Goal: Task Accomplishment & Management: Manage account settings

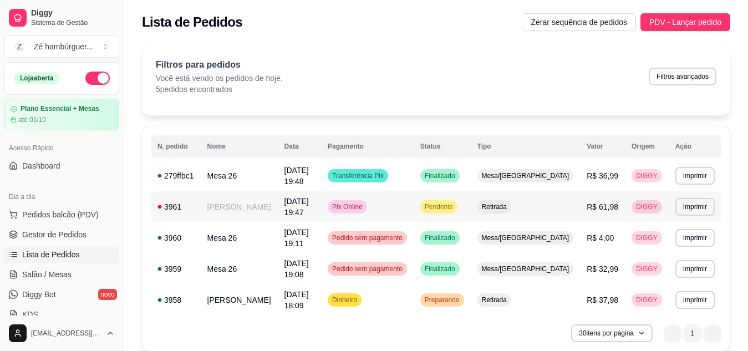
click at [511, 206] on div "Retirada" at bounding box center [494, 206] width 34 height 13
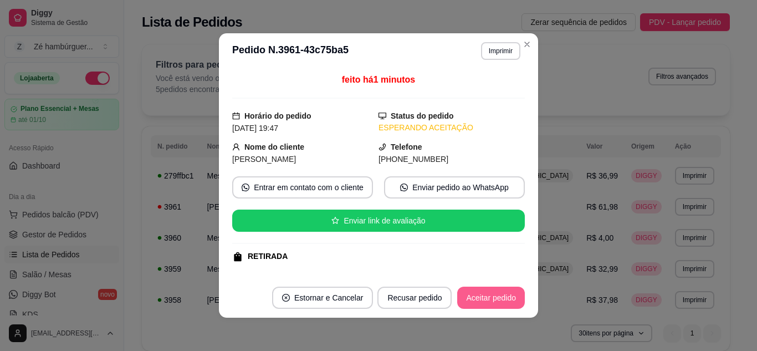
click at [487, 299] on button "Aceitar pedido" at bounding box center [491, 298] width 68 height 22
click at [479, 302] on button "Mover para preparo" at bounding box center [482, 298] width 86 height 22
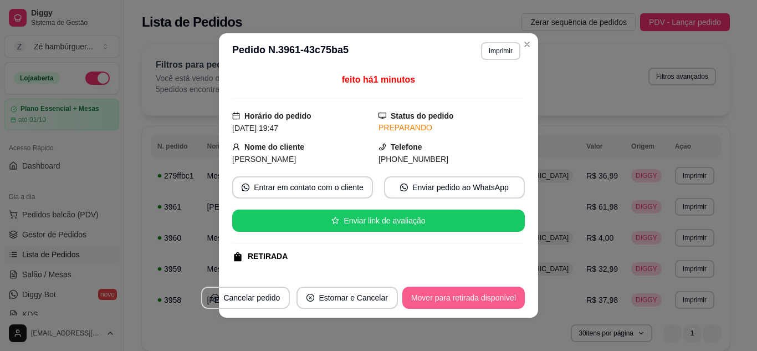
click at [477, 303] on button "Mover para retirada disponível" at bounding box center [463, 298] width 123 height 22
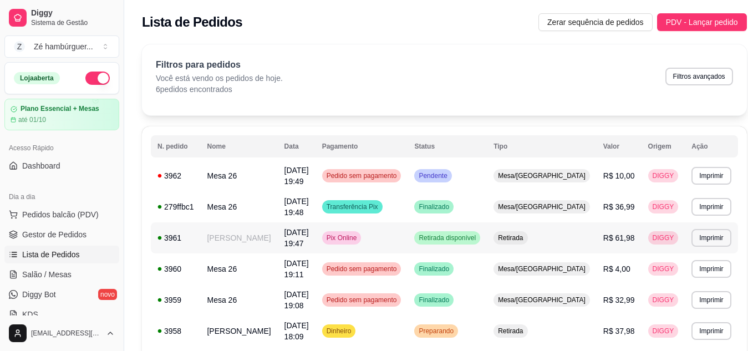
click at [242, 231] on td "[PERSON_NAME]" at bounding box center [238, 237] width 77 height 31
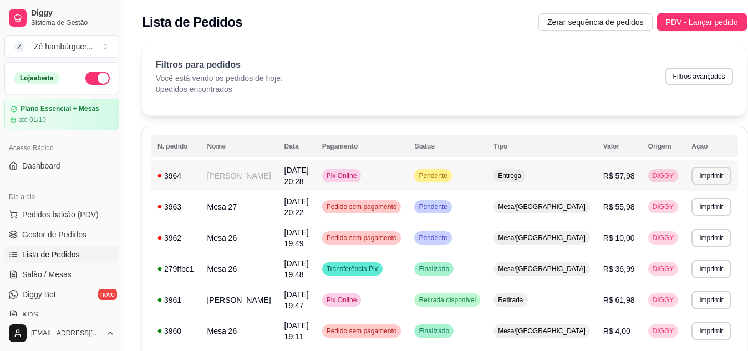
click at [445, 166] on td "Pendente" at bounding box center [446, 175] width 79 height 31
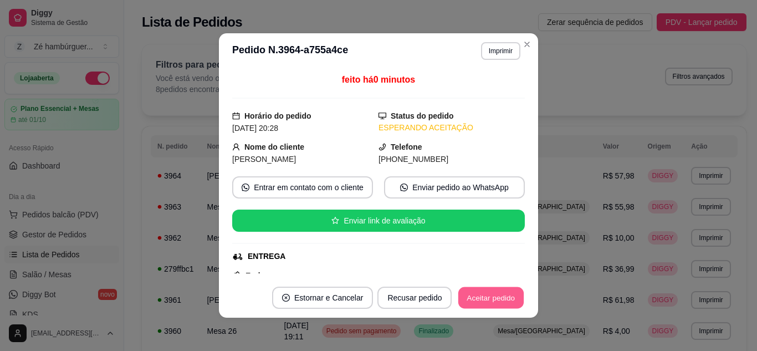
click at [489, 292] on button "Aceitar pedido" at bounding box center [490, 298] width 65 height 22
click at [489, 292] on button "Mover para preparo" at bounding box center [481, 298] width 83 height 22
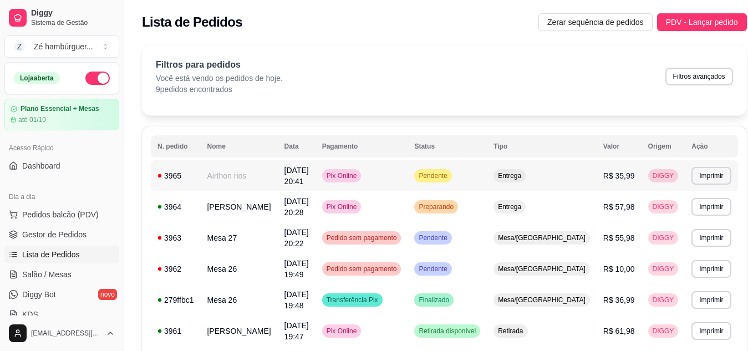
click at [441, 175] on td "Pendente" at bounding box center [446, 175] width 79 height 31
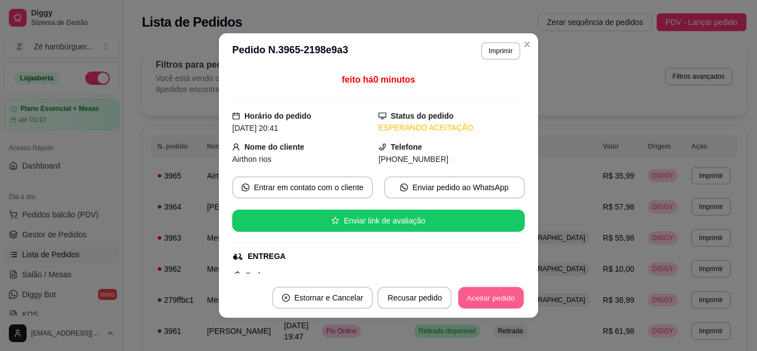
click at [475, 290] on button "Aceitar pedido" at bounding box center [490, 298] width 65 height 22
click at [468, 294] on button "Mover para preparo" at bounding box center [481, 298] width 83 height 22
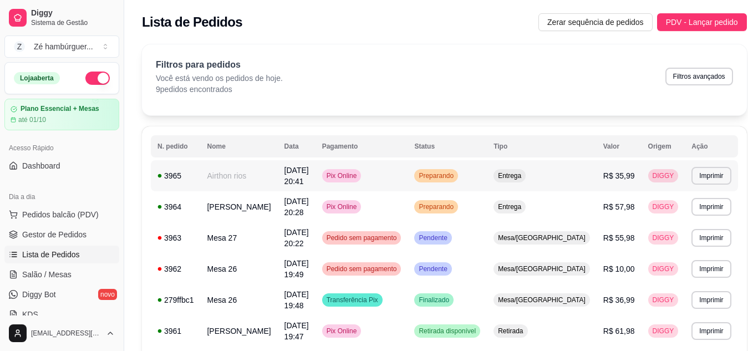
click at [456, 172] on span "Preparando" at bounding box center [435, 175] width 39 height 9
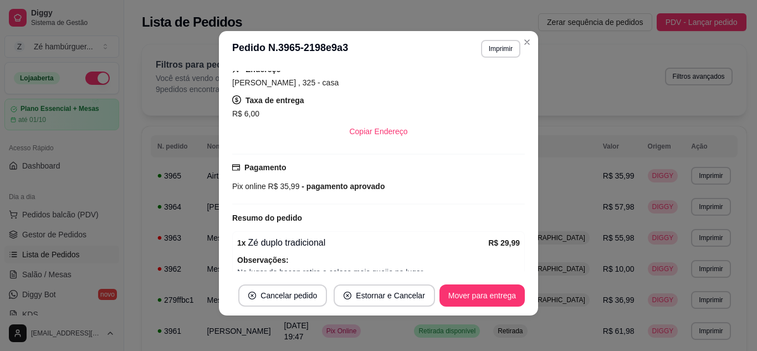
scroll to position [259, 0]
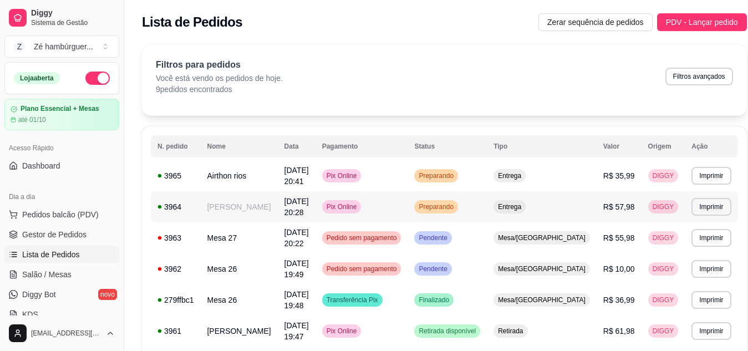
click at [443, 200] on div "Preparando" at bounding box center [436, 206] width 44 height 13
click at [449, 202] on span "Preparando" at bounding box center [435, 206] width 39 height 9
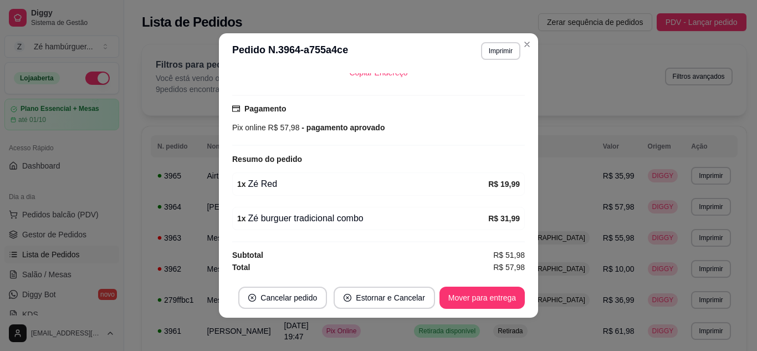
scroll to position [2, 0]
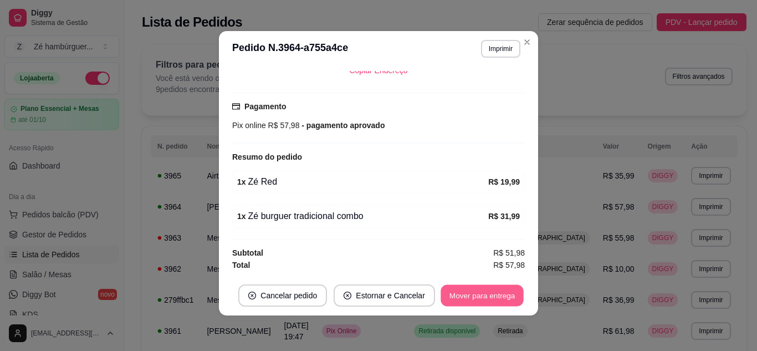
click at [469, 294] on button "Mover para entrega" at bounding box center [482, 296] width 83 height 22
click at [471, 295] on button "Mover para finalizado" at bounding box center [479, 296] width 89 height 22
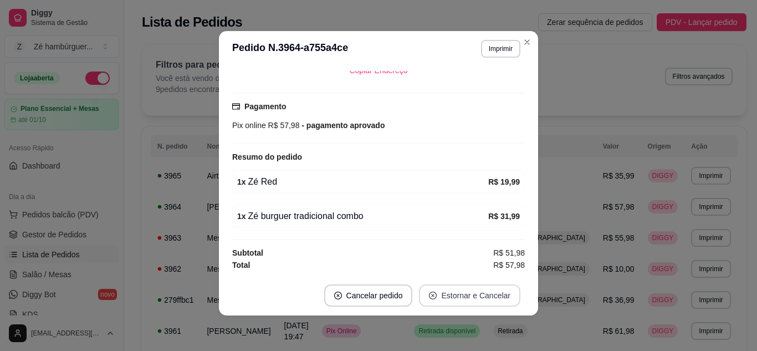
scroll to position [239, 0]
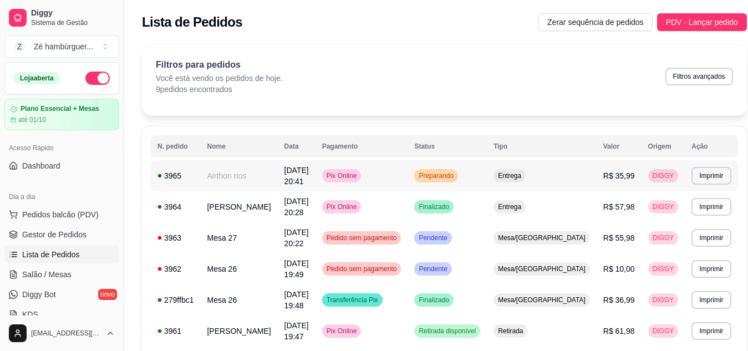
click at [454, 167] on td "Preparando" at bounding box center [446, 175] width 79 height 31
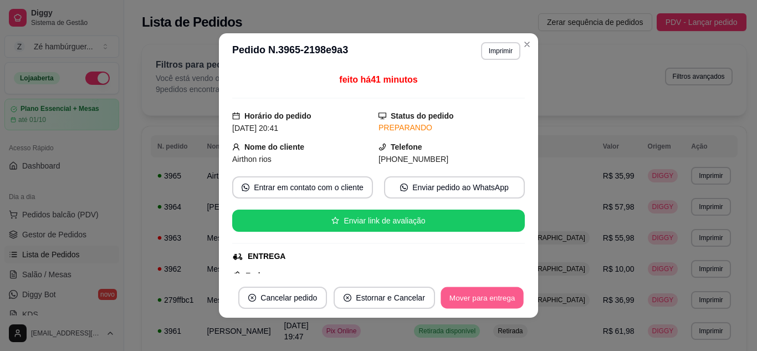
click at [471, 295] on button "Mover para entrega" at bounding box center [482, 298] width 83 height 22
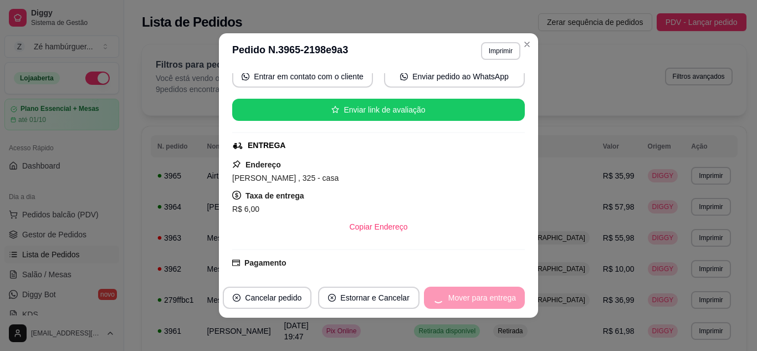
scroll to position [259, 0]
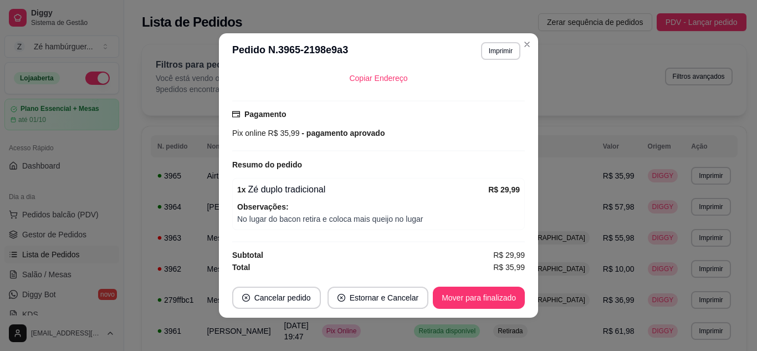
click at [445, 284] on footer "Cancelar pedido Estornar e Cancelar Mover para finalizado" at bounding box center [378, 298] width 319 height 40
click at [453, 300] on button "Mover para finalizado" at bounding box center [479, 298] width 89 height 22
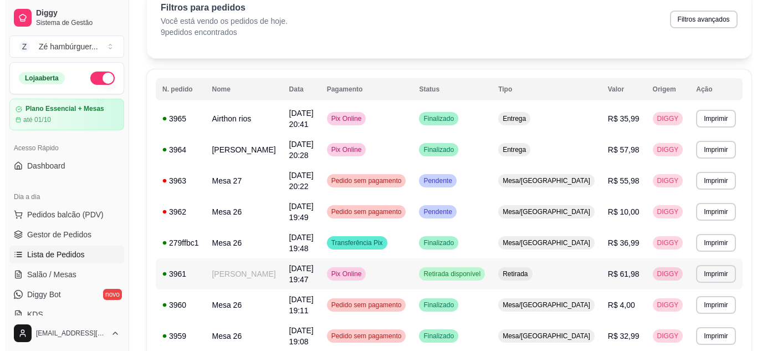
scroll to position [111, 0]
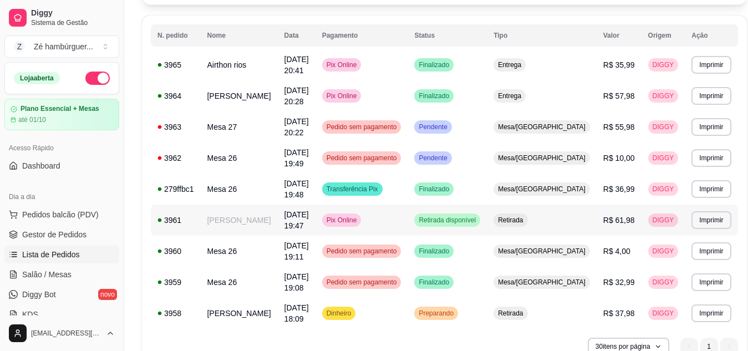
click at [487, 205] on td "Retirada disponível" at bounding box center [446, 220] width 79 height 31
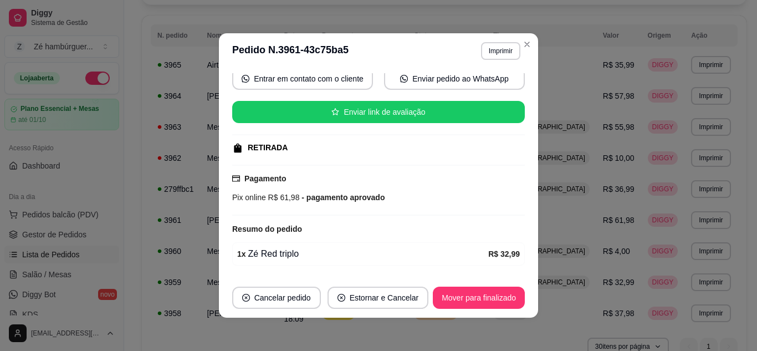
scroll to position [178, 0]
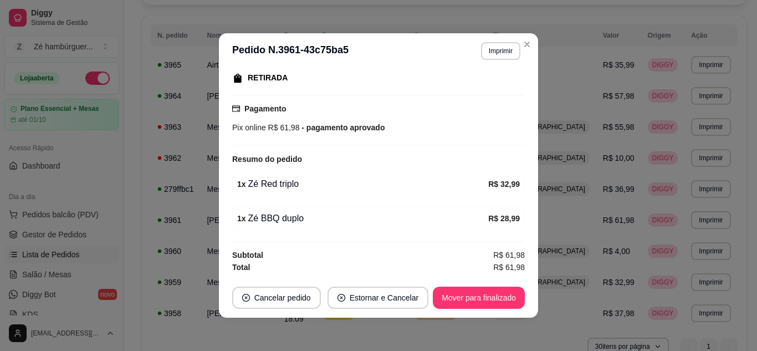
click at [465, 286] on footer "Cancelar pedido Estornar e Cancelar Mover para finalizado" at bounding box center [378, 298] width 319 height 40
click at [483, 296] on button "Mover para finalizado" at bounding box center [479, 298] width 92 height 22
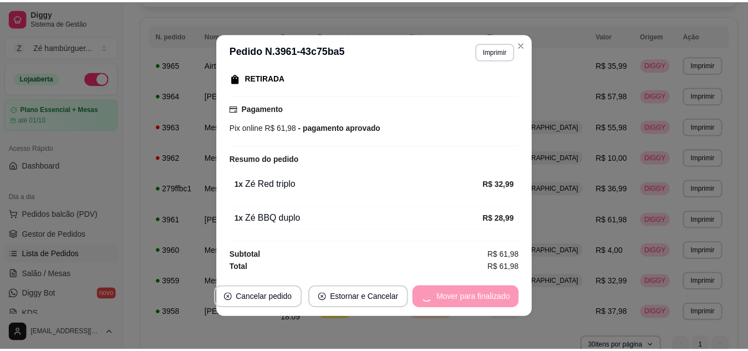
scroll to position [153, 0]
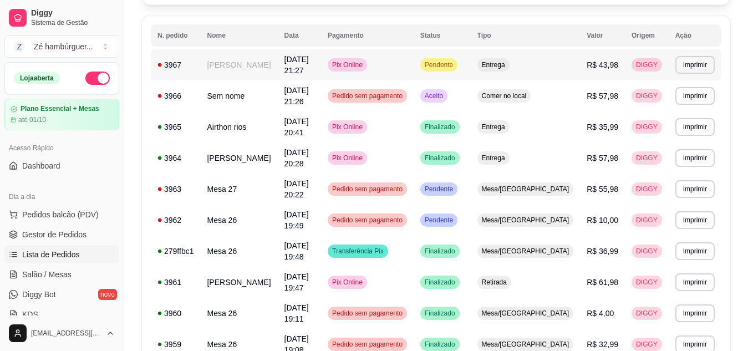
click at [455, 65] on span "Pendente" at bounding box center [438, 64] width 33 height 9
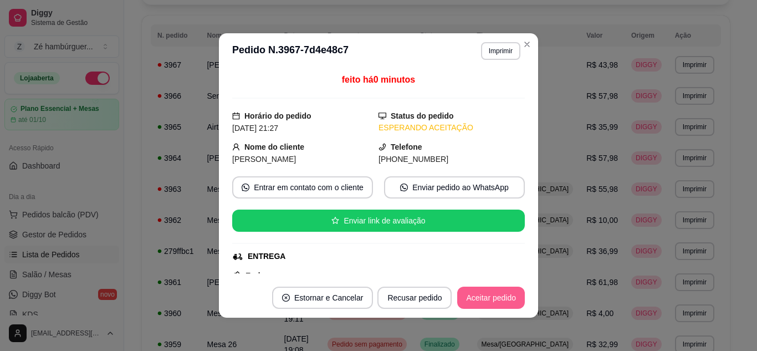
click at [479, 295] on button "Aceitar pedido" at bounding box center [491, 298] width 68 height 22
click at [478, 295] on button "Mover para preparo" at bounding box center [481, 298] width 83 height 22
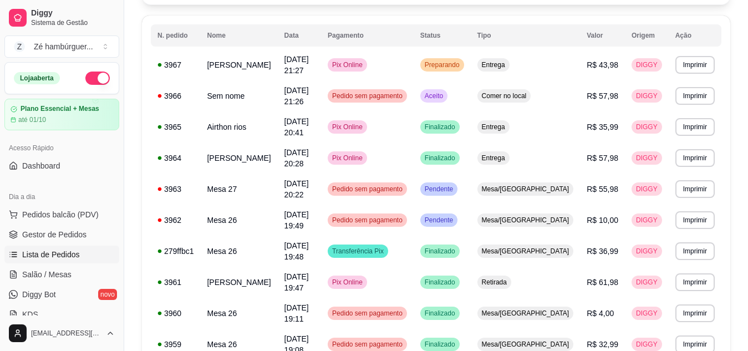
drag, startPoint x: 306, startPoint y: 6, endPoint x: 282, endPoint y: 18, distance: 27.3
click at [282, 9] on div "**********" at bounding box center [436, 179] width 588 height 493
click at [464, 58] on div "Preparando" at bounding box center [442, 64] width 44 height 13
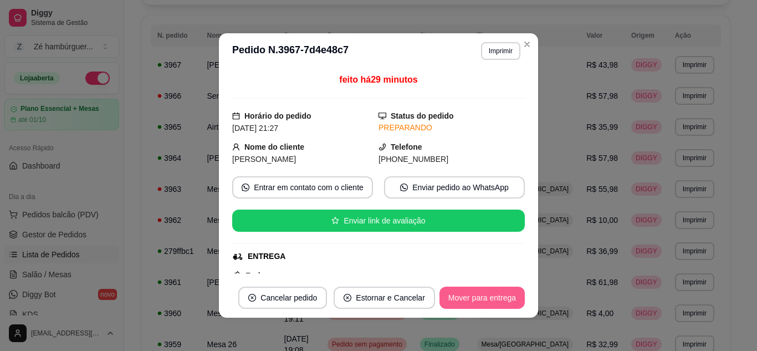
click at [476, 295] on button "Mover para entrega" at bounding box center [482, 298] width 85 height 22
click at [475, 298] on button "Mover para finalizado" at bounding box center [479, 298] width 89 height 22
